Goal: Information Seeking & Learning: Find contact information

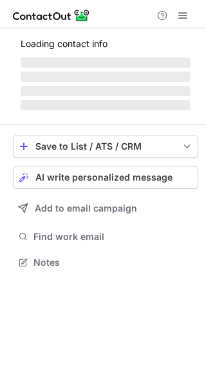
scroll to position [249, 206]
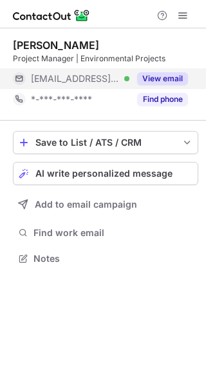
click at [157, 75] on button "View email" at bounding box center [162, 78] width 51 height 13
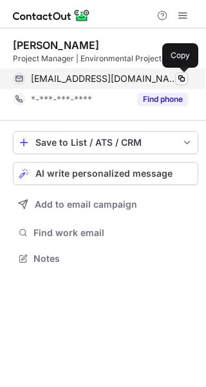
click at [180, 79] on span at bounding box center [182, 78] width 10 height 10
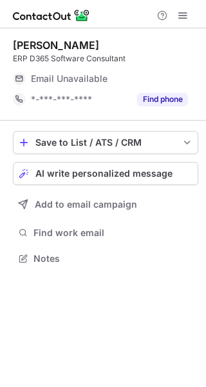
scroll to position [249, 206]
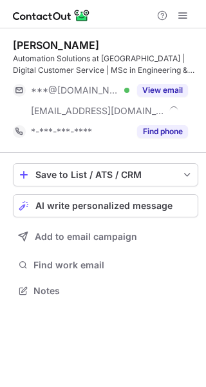
scroll to position [282, 206]
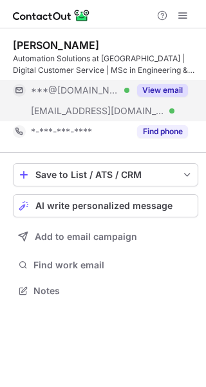
click at [155, 88] on button "View email" at bounding box center [162, 90] width 51 height 13
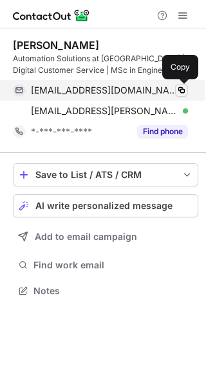
click at [185, 93] on span at bounding box center [182, 90] width 10 height 10
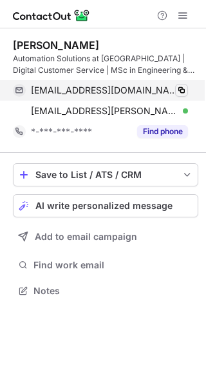
click at [184, 91] on span at bounding box center [182, 90] width 10 height 10
